Goal: Transaction & Acquisition: Download file/media

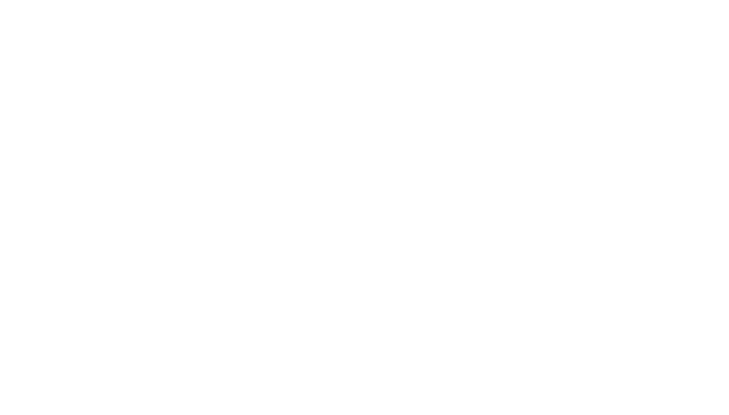
click at [453, 0] on html at bounding box center [364, 0] width 729 height 0
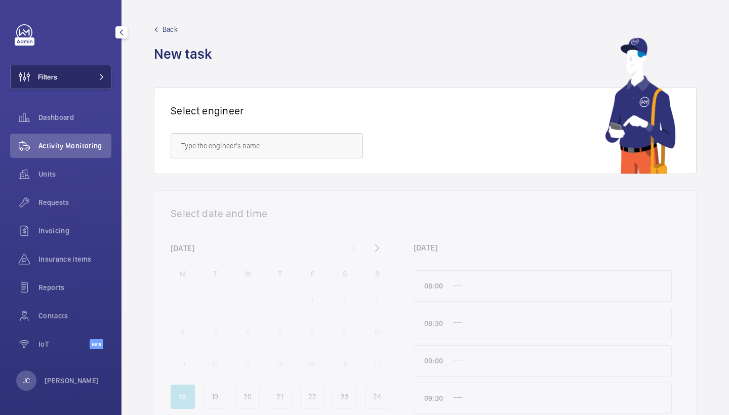
click at [88, 76] on button "Filters" at bounding box center [60, 77] width 101 height 24
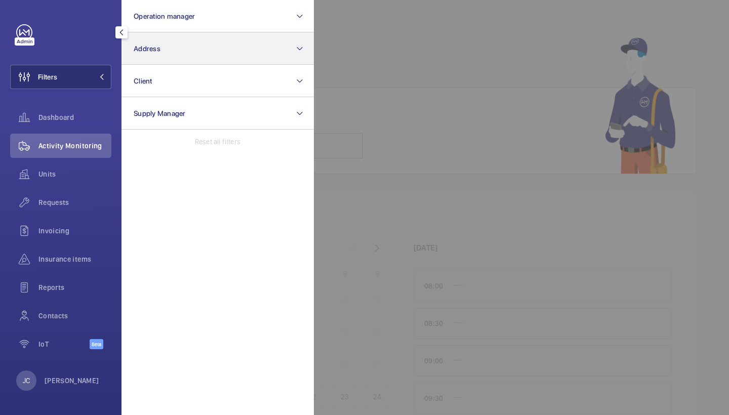
click at [132, 56] on button "Address" at bounding box center [218, 48] width 192 height 32
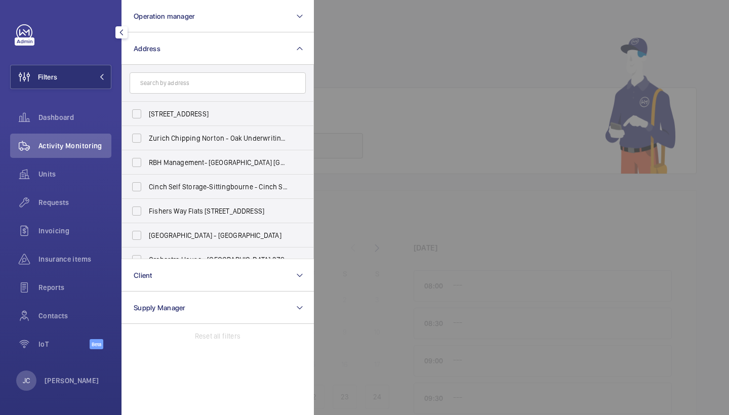
click at [345, 73] on div at bounding box center [678, 207] width 729 height 415
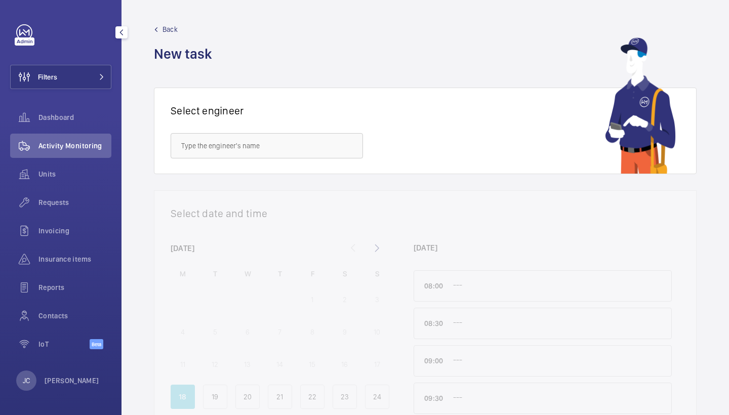
click at [367, 90] on div "Select engineer" at bounding box center [425, 131] width 543 height 87
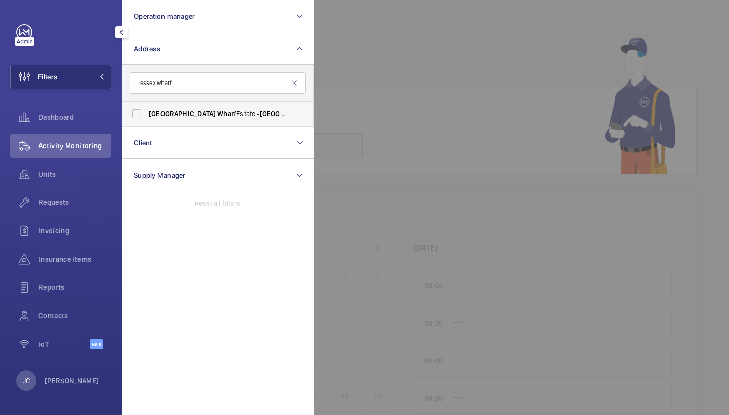
type input "essex wharf"
click at [328, 114] on span "Wharf" at bounding box center [337, 114] width 19 height 8
click at [147, 114] on input "[GEOGRAPHIC_DATA] Wharf Estate - [GEOGRAPHIC_DATA] , [GEOGRAPHIC_DATA] E5 9HP" at bounding box center [137, 114] width 20 height 20
checkbox input "true"
click at [76, 191] on div "Requests" at bounding box center [60, 202] width 101 height 24
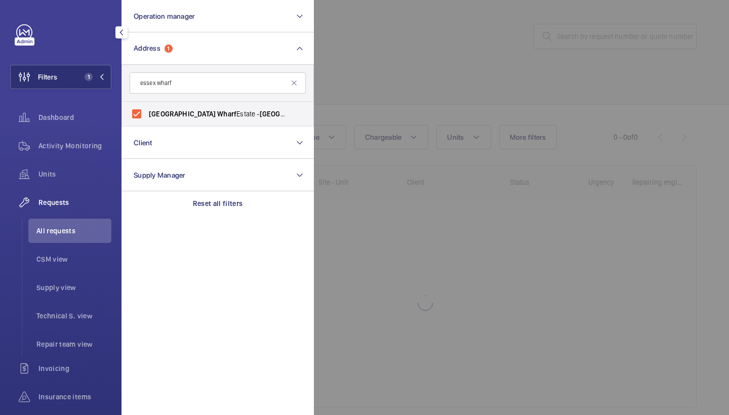
click at [344, 101] on div at bounding box center [678, 207] width 729 height 415
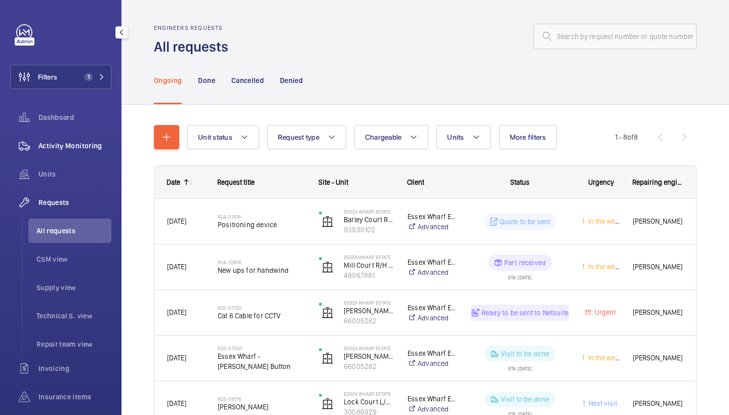
click at [53, 142] on span "Activity Monitoring" at bounding box center [74, 146] width 73 height 10
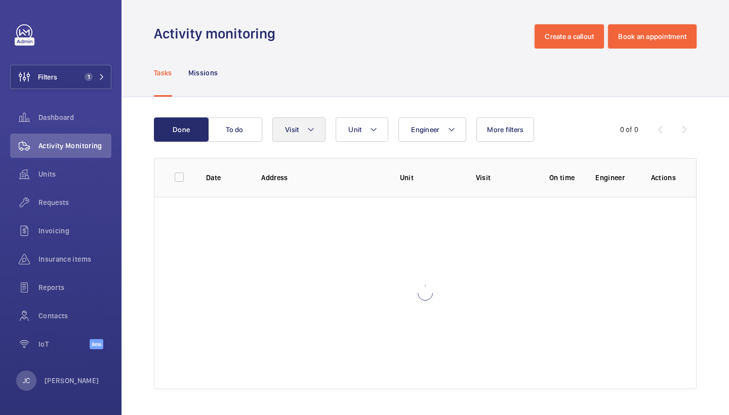
click at [306, 130] on button "Visit" at bounding box center [298, 130] width 53 height 24
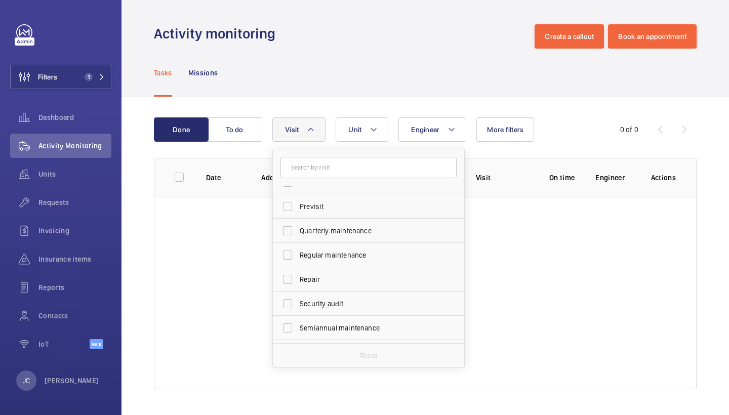
scroll to position [149, 0]
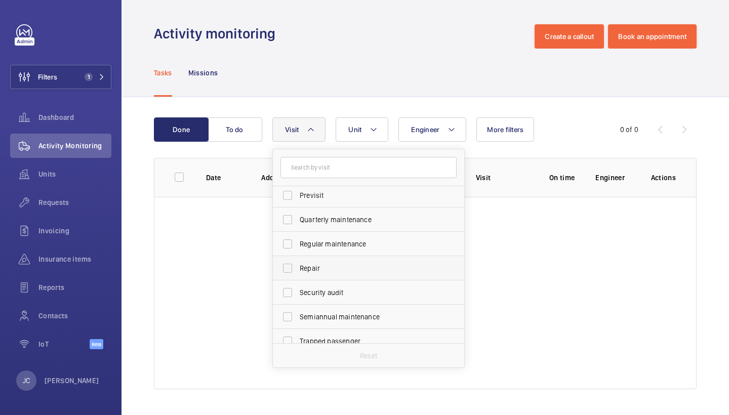
click at [365, 266] on span "Repair" at bounding box center [369, 268] width 139 height 10
click at [298, 266] on input "Repair" at bounding box center [288, 268] width 20 height 20
checkbox input "true"
click at [383, 95] on div "Tasks Missions" at bounding box center [425, 73] width 543 height 48
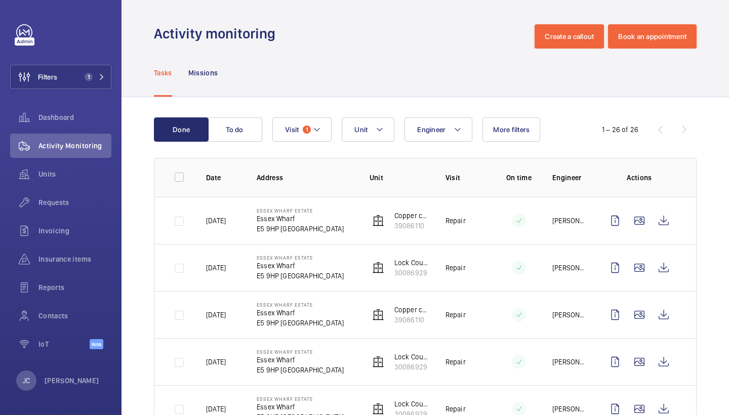
scroll to position [70, 0]
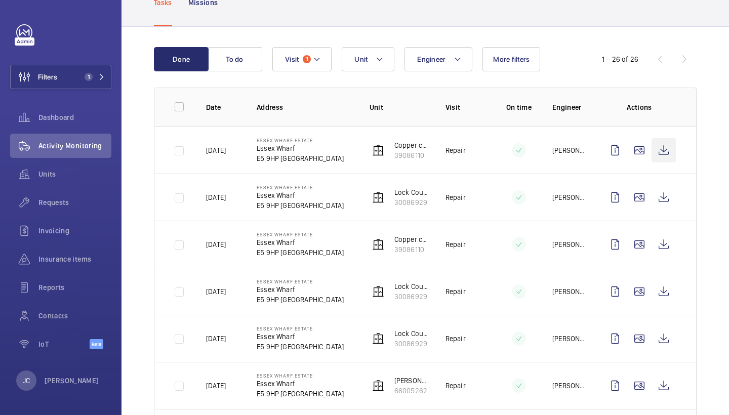
click at [665, 146] on wm-front-icon-button at bounding box center [664, 150] width 24 height 24
